Goal: Go to known website: Access a specific website the user already knows

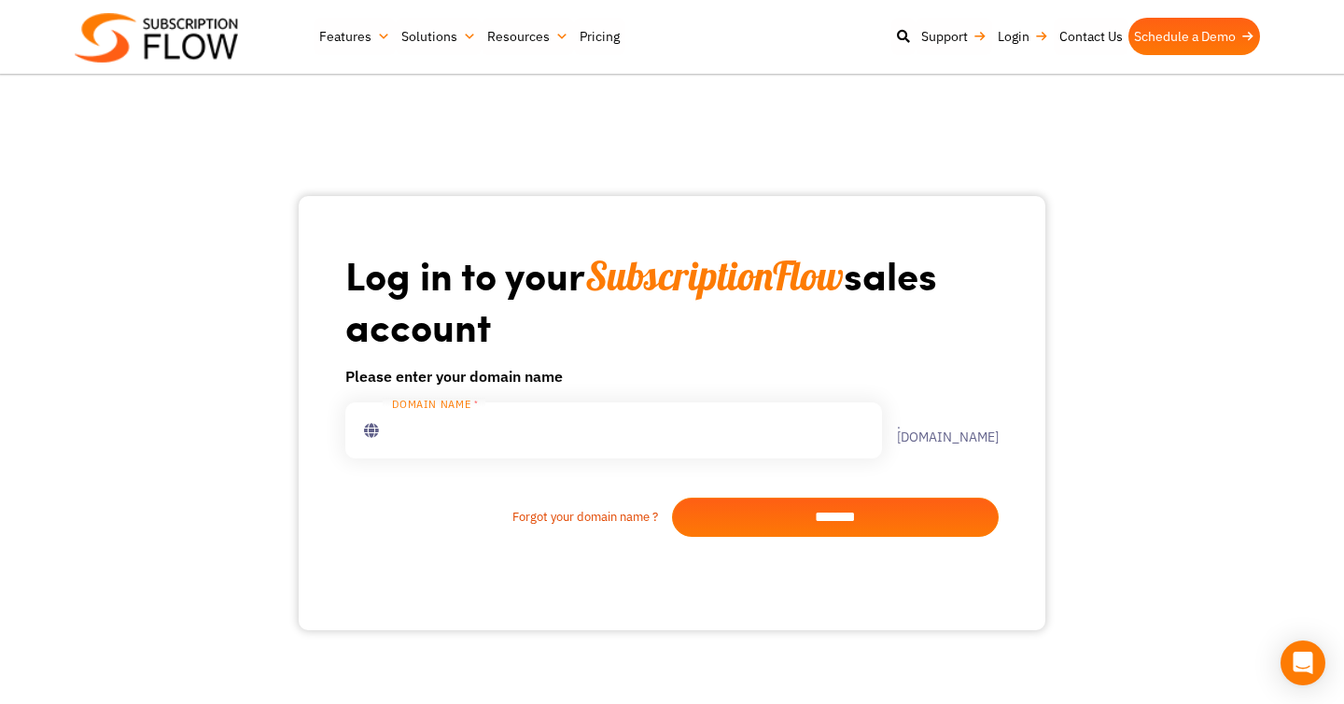
click at [440, 423] on input "text" at bounding box center [613, 430] width 537 height 56
type input "**********"
click at [780, 519] on input "*******" at bounding box center [835, 516] width 327 height 39
